Goal: Task Accomplishment & Management: Manage account settings

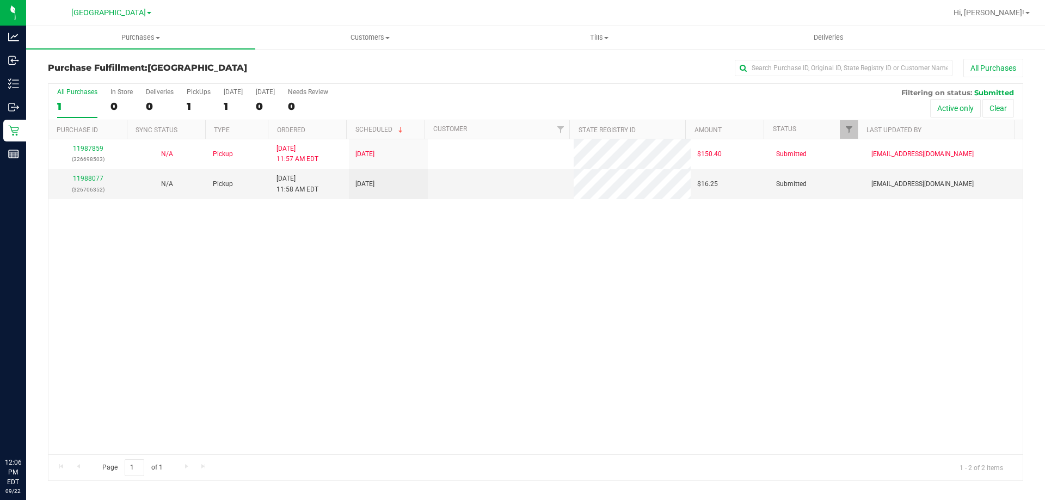
click at [536, 305] on div "11987859 (326698503) N/A Pickup [DATE] 11:57 AM EDT 9/22/2025 $150.40 Submitted…" at bounding box center [535, 296] width 974 height 315
click at [746, 242] on div "11987859 (326698503) N/A Pickup [DATE] 11:57 AM EDT 9/22/2025 $150.40 Submitted…" at bounding box center [535, 296] width 974 height 315
click at [81, 177] on link "11988077" at bounding box center [88, 179] width 30 height 8
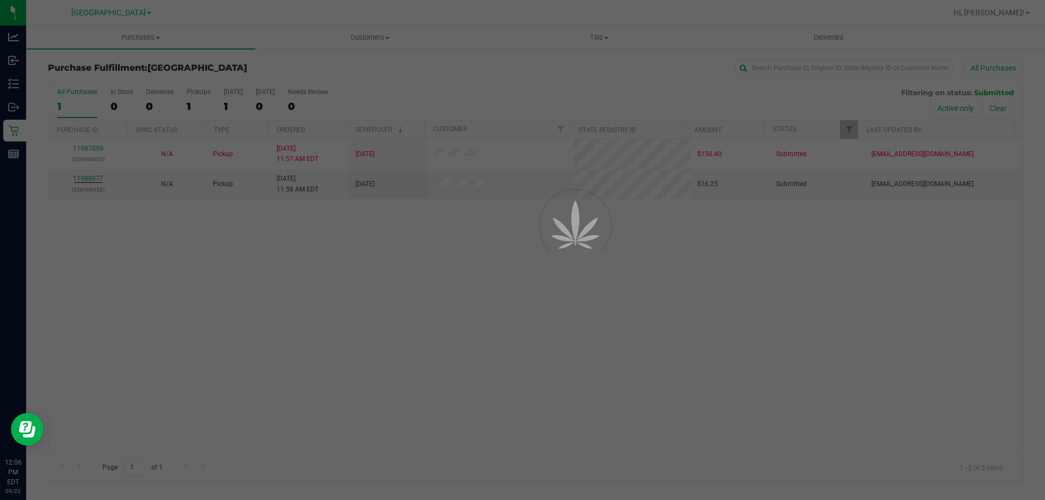
click at [571, 342] on div at bounding box center [522, 250] width 1045 height 500
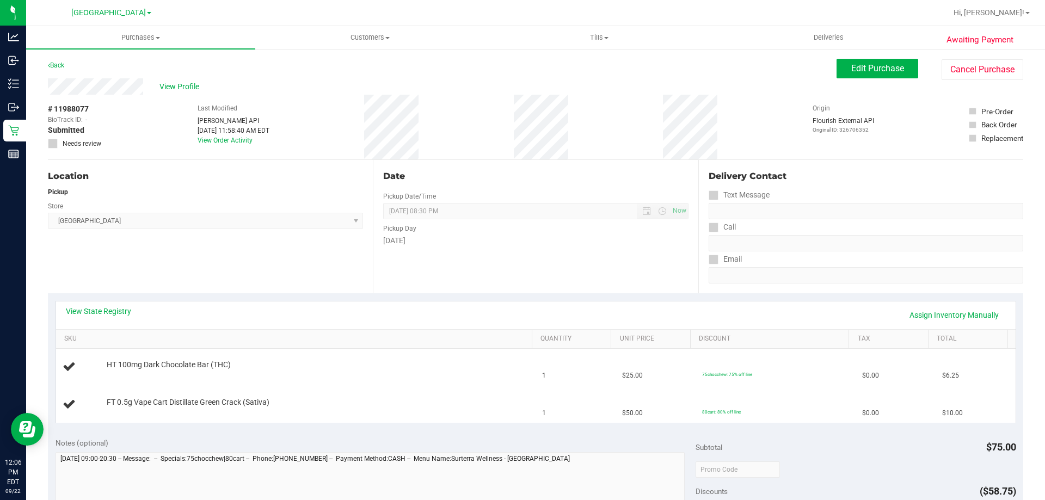
click at [300, 274] on div "Location Pickup Store Lakeland WC Select Store [PERSON_NAME][GEOGRAPHIC_DATA] […" at bounding box center [210, 226] width 325 height 133
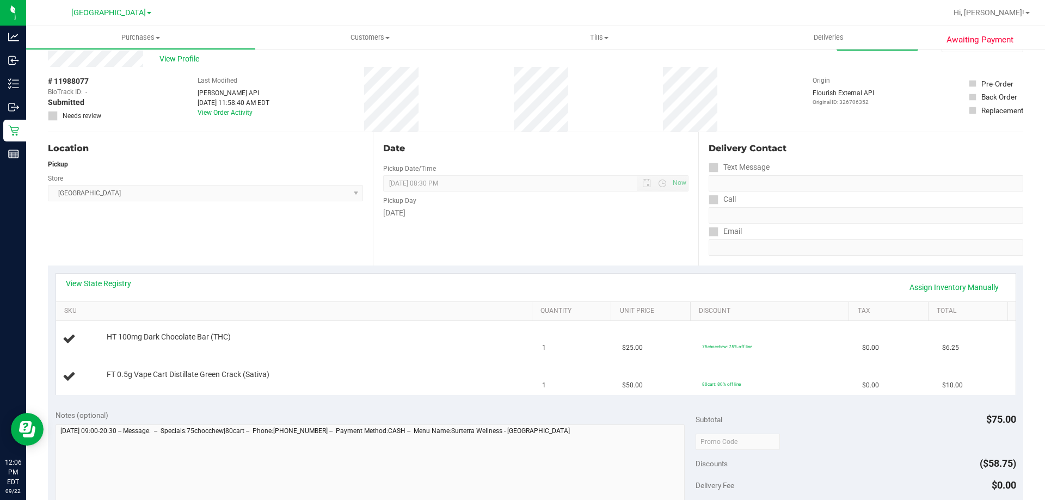
scroll to position [54, 0]
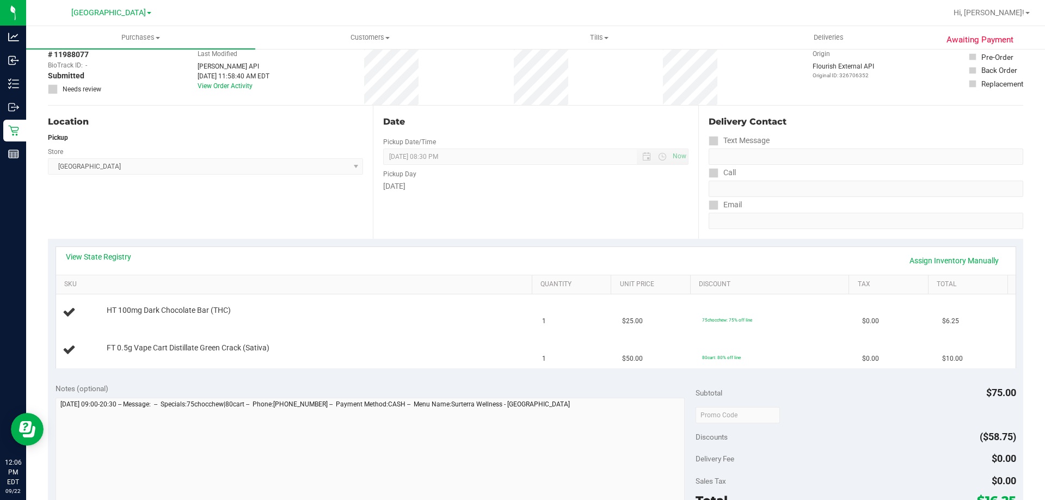
click at [284, 230] on div "Location Pickup Store Lakeland WC Select Store [PERSON_NAME][GEOGRAPHIC_DATA] […" at bounding box center [210, 172] width 325 height 133
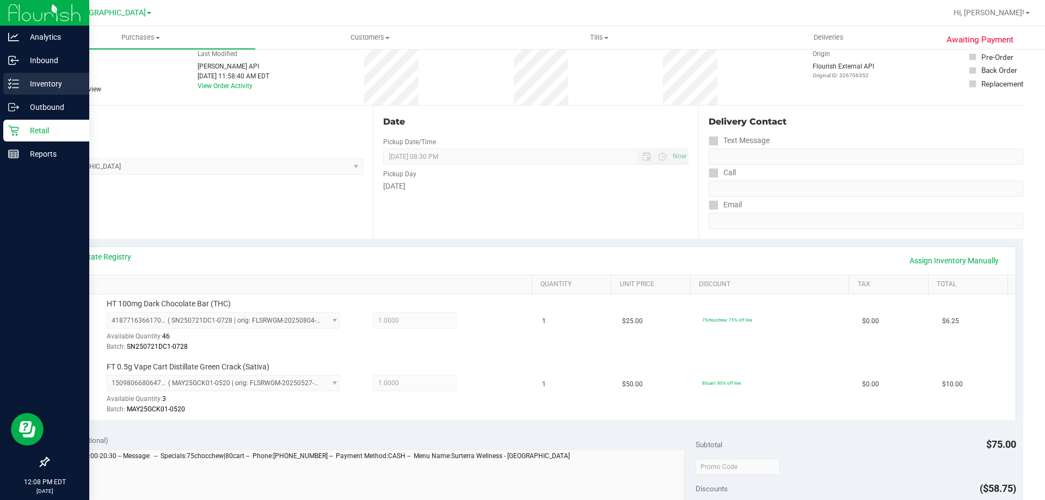
click at [51, 84] on p "Inventory" at bounding box center [51, 83] width 65 height 13
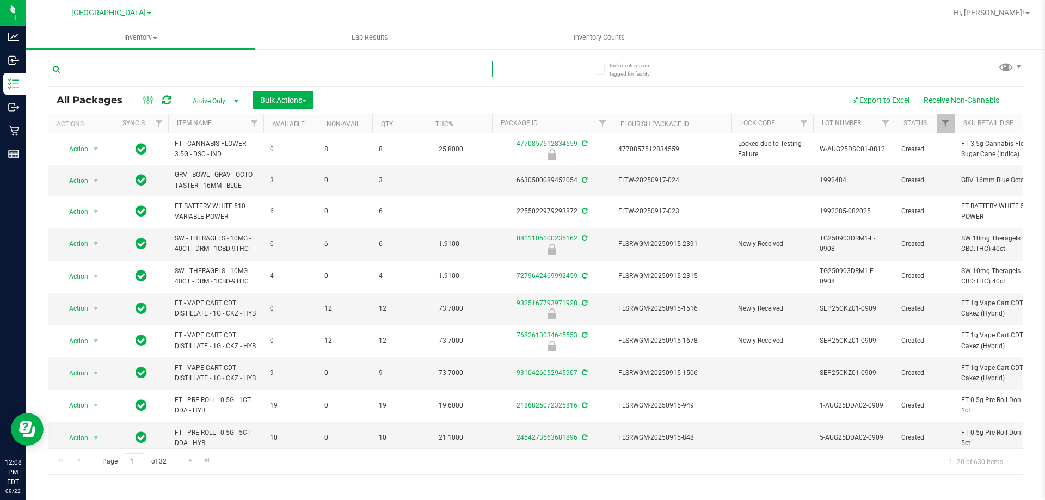
click at [195, 66] on input "text" at bounding box center [270, 69] width 445 height 16
type input "dark"
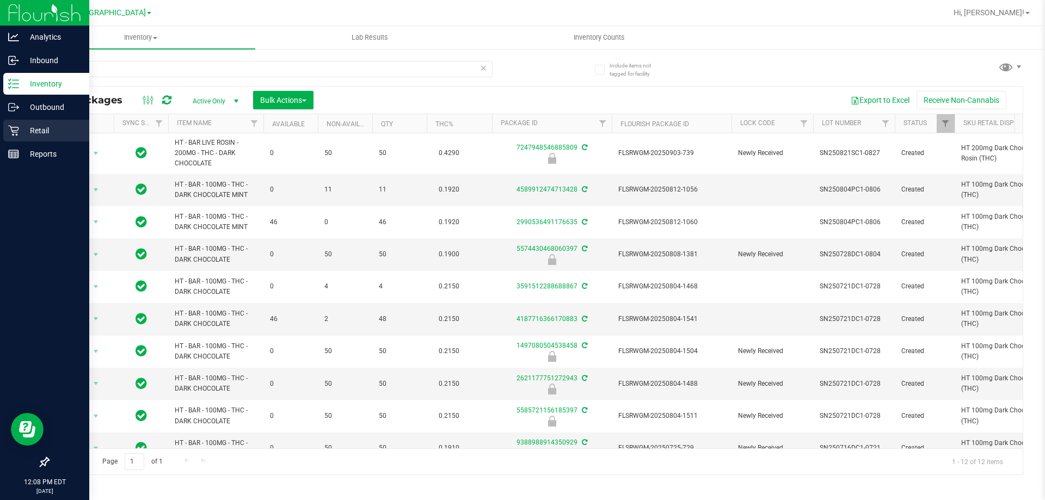
click at [24, 122] on div "Retail" at bounding box center [46, 131] width 86 height 22
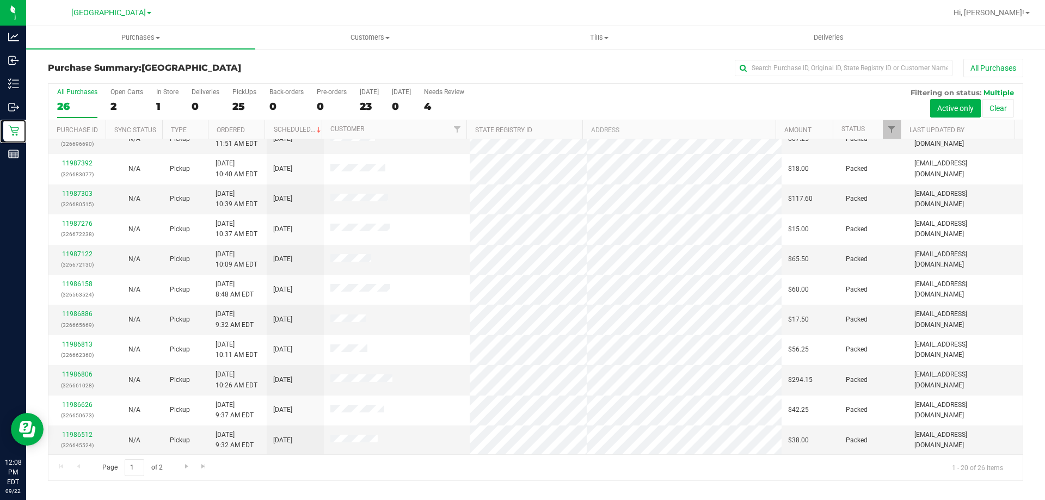
scroll to position [287, 0]
click at [182, 470] on span "Go to the next page" at bounding box center [186, 466] width 9 height 9
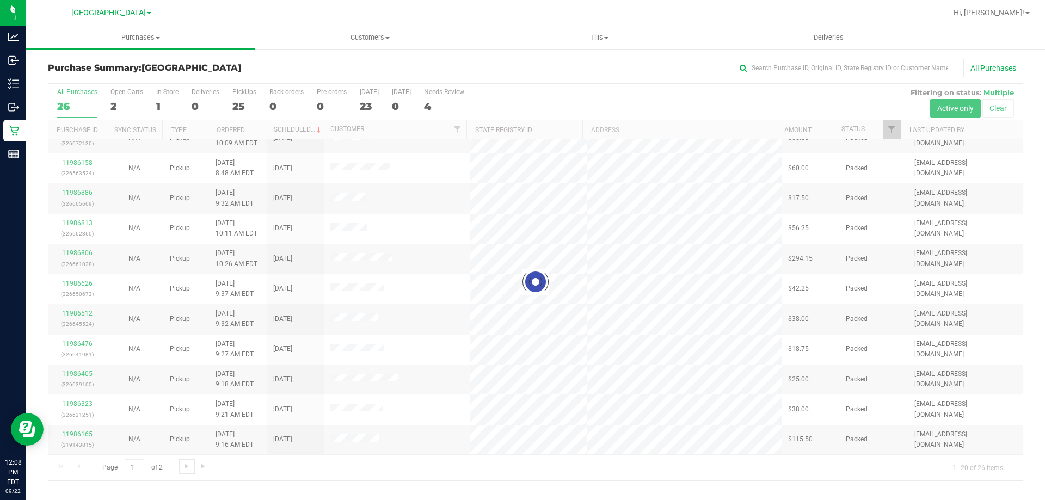
scroll to position [0, 0]
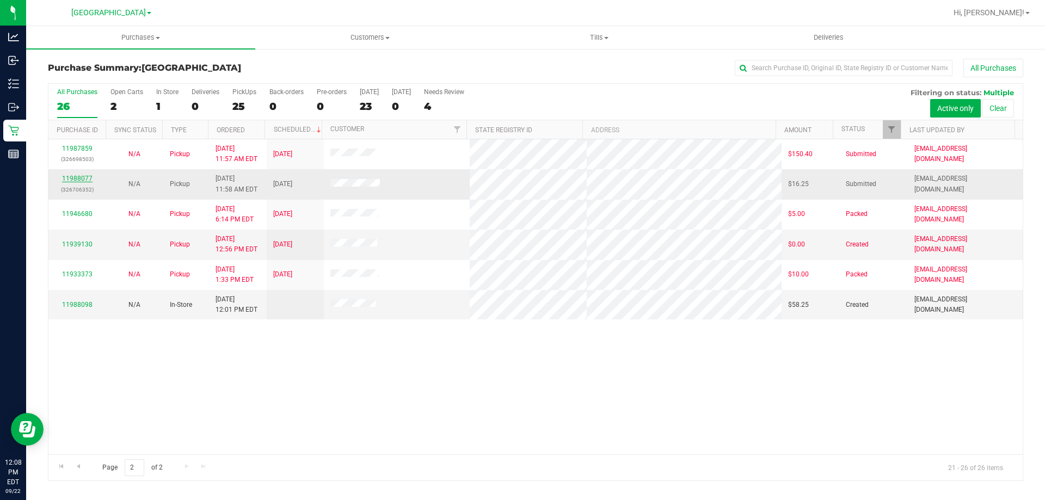
click at [73, 180] on link "11988077" at bounding box center [77, 179] width 30 height 8
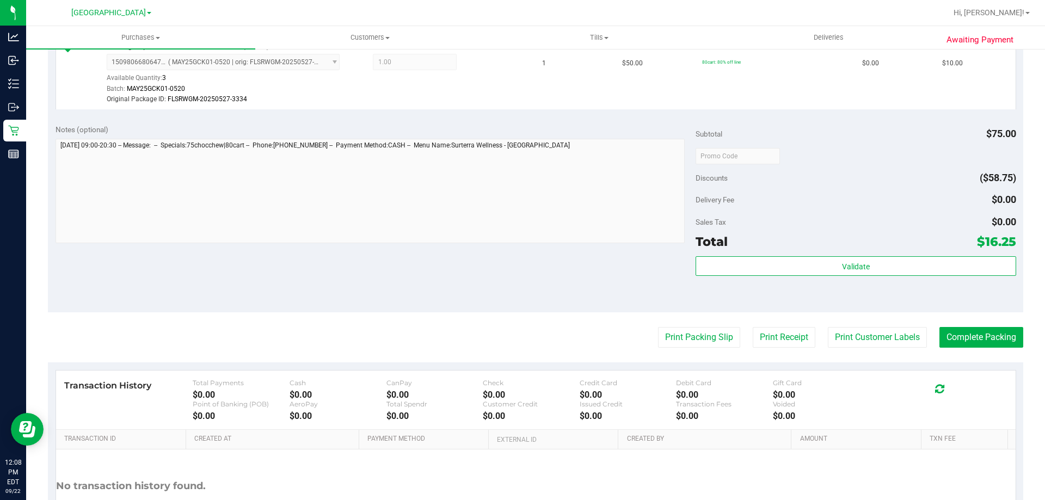
scroll to position [474, 0]
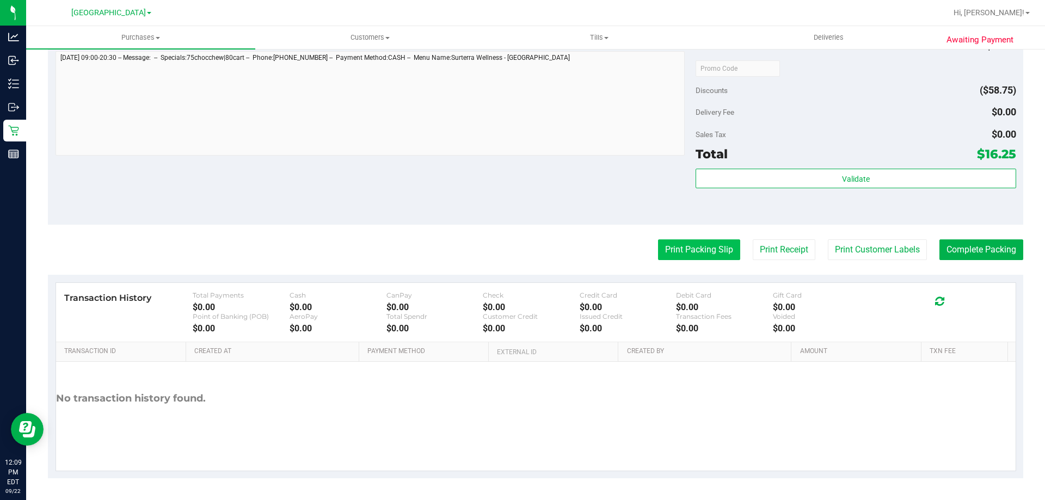
click at [680, 249] on button "Print Packing Slip" at bounding box center [699, 249] width 82 height 21
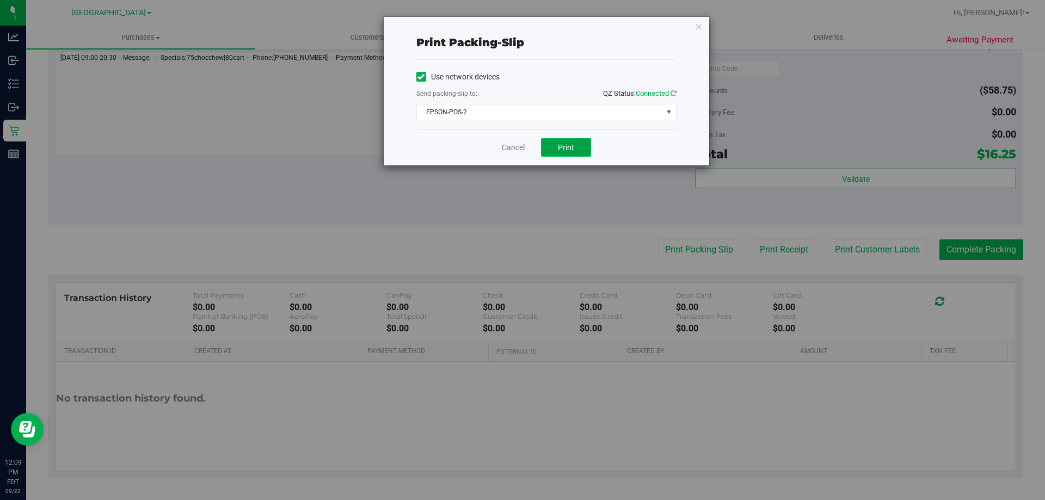
click at [565, 151] on span "Print" at bounding box center [566, 147] width 16 height 9
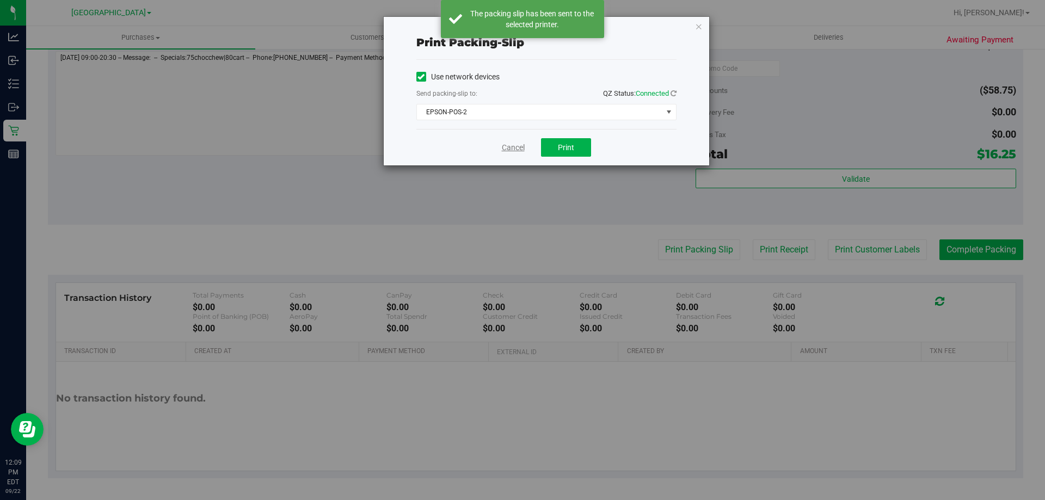
click at [507, 144] on link "Cancel" at bounding box center [513, 147] width 23 height 11
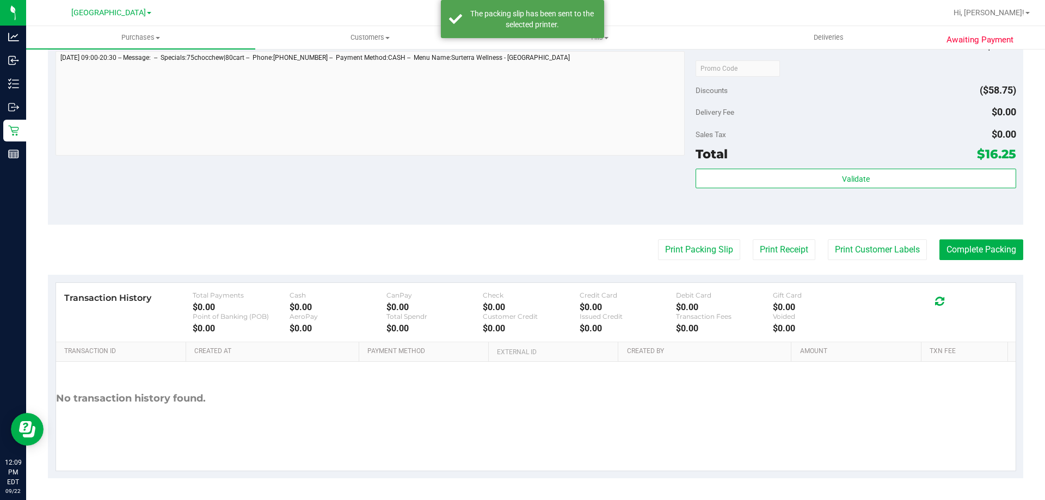
drag, startPoint x: 560, startPoint y: 211, endPoint x: 1044, endPoint y: 269, distance: 488.4
click at [572, 206] on div "Notes (optional) Subtotal $75.00 Discounts ($58.75) Delivery Fee $0.00 Sales Ta…" at bounding box center [535, 127] width 975 height 196
drag, startPoint x: 996, startPoint y: 252, endPoint x: 1044, endPoint y: 244, distance: 49.0
click at [997, 251] on button "Complete Packing" at bounding box center [981, 249] width 84 height 21
